Goal: Find specific page/section: Find specific page/section

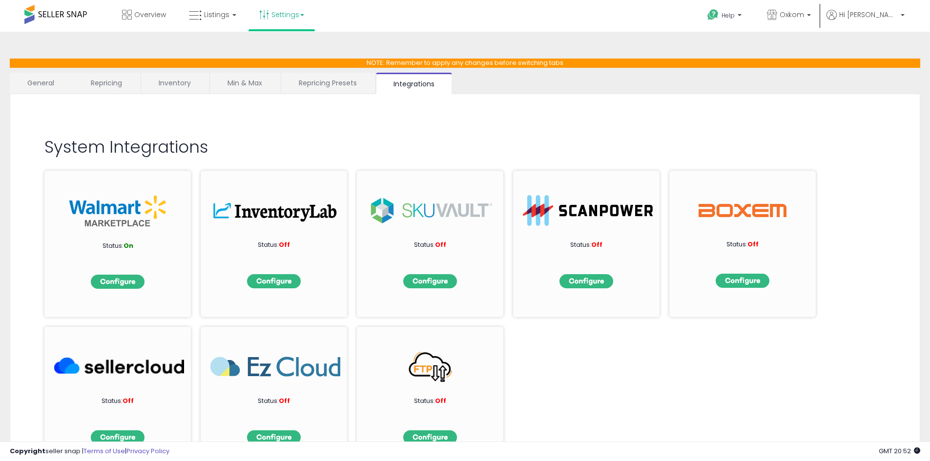
click at [27, 83] on link "General" at bounding box center [41, 83] width 62 height 21
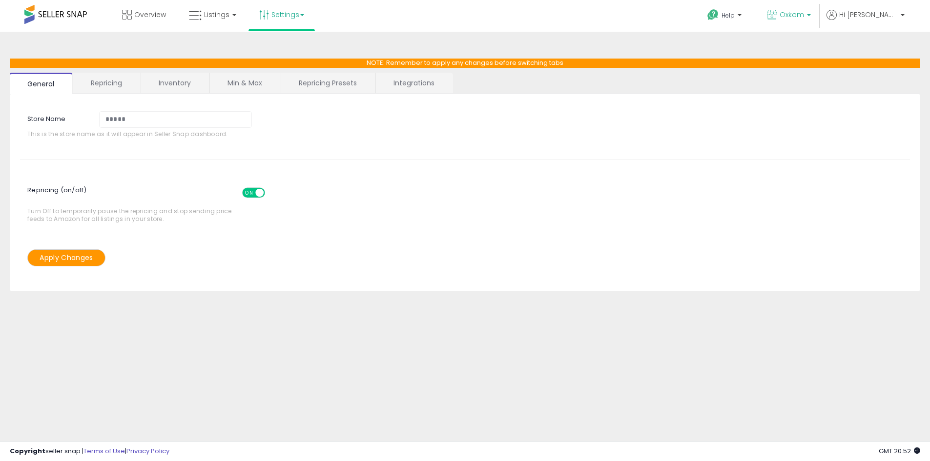
click at [804, 19] on span "Oxkom" at bounding box center [792, 15] width 24 height 10
click at [292, 16] on link "Settings" at bounding box center [282, 14] width 60 height 29
click at [286, 51] on link "Store settings" at bounding box center [283, 49] width 44 height 9
click at [149, 19] on span "Overview" at bounding box center [150, 15] width 32 height 10
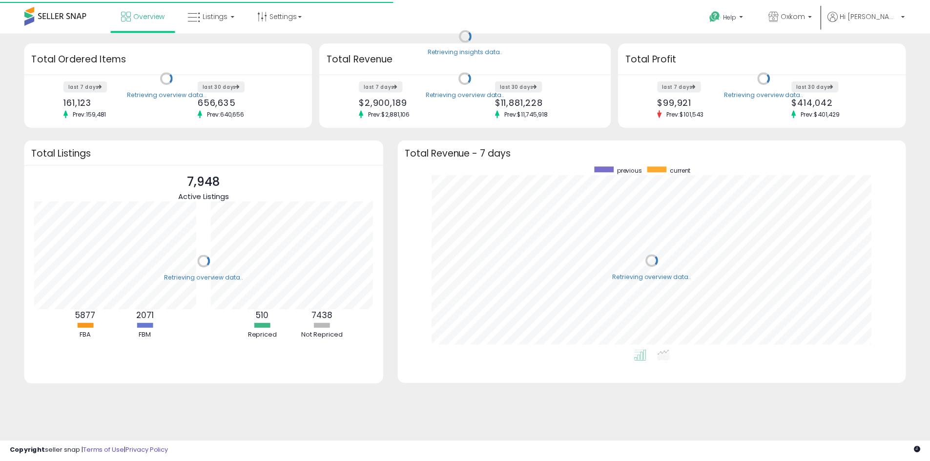
scroll to position [185, 493]
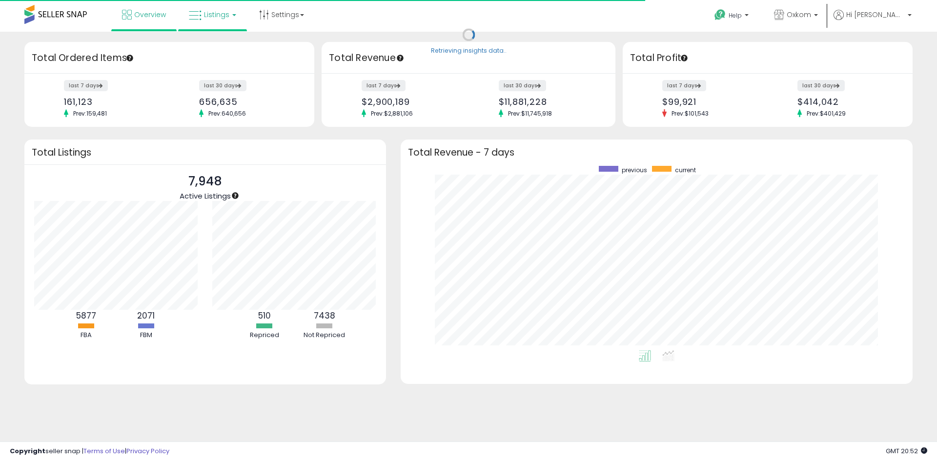
click at [221, 13] on span "Listings" at bounding box center [216, 15] width 25 height 10
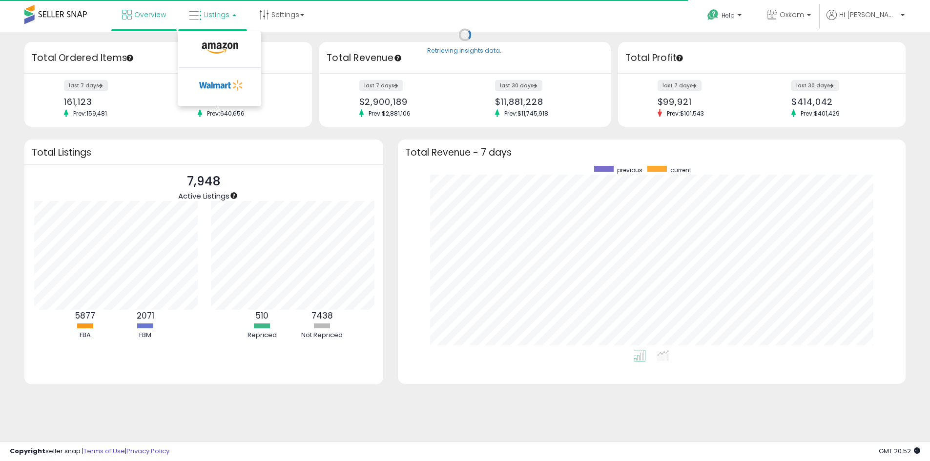
scroll to position [488061, 487758]
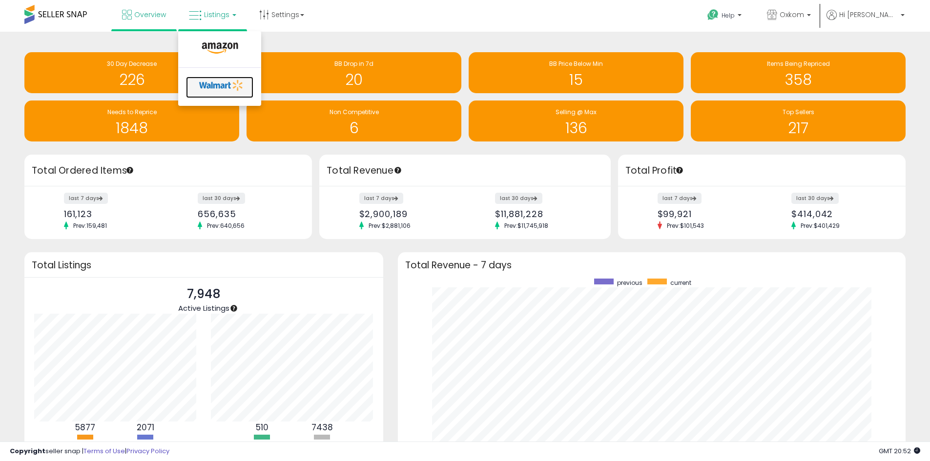
click at [210, 87] on icon at bounding box center [221, 85] width 51 height 15
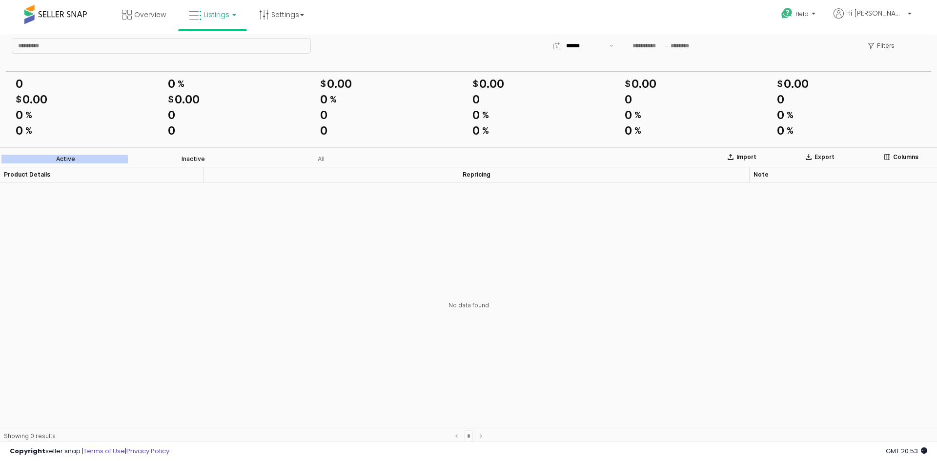
click at [181, 160] on label "Inactive" at bounding box center [193, 159] width 128 height 9
click at [328, 164] on div "App Frame" at bounding box center [468, 298] width 937 height 302
click at [47, 18] on span at bounding box center [55, 14] width 62 height 19
click at [49, 13] on span at bounding box center [55, 14] width 62 height 19
